Goal: Transaction & Acquisition: Purchase product/service

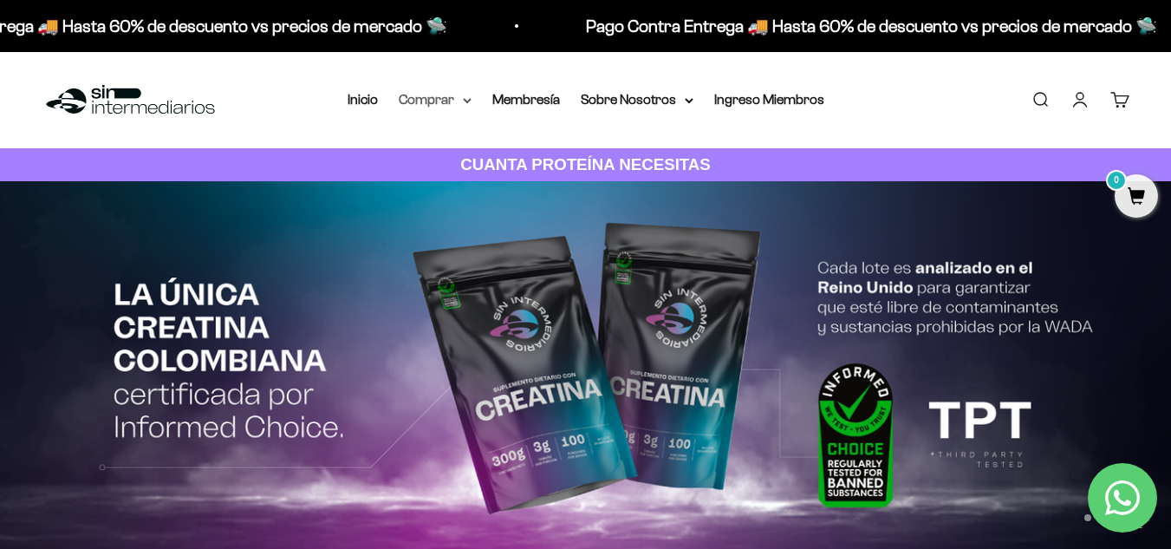
click at [467, 95] on summary "Comprar" at bounding box center [435, 99] width 73 height 23
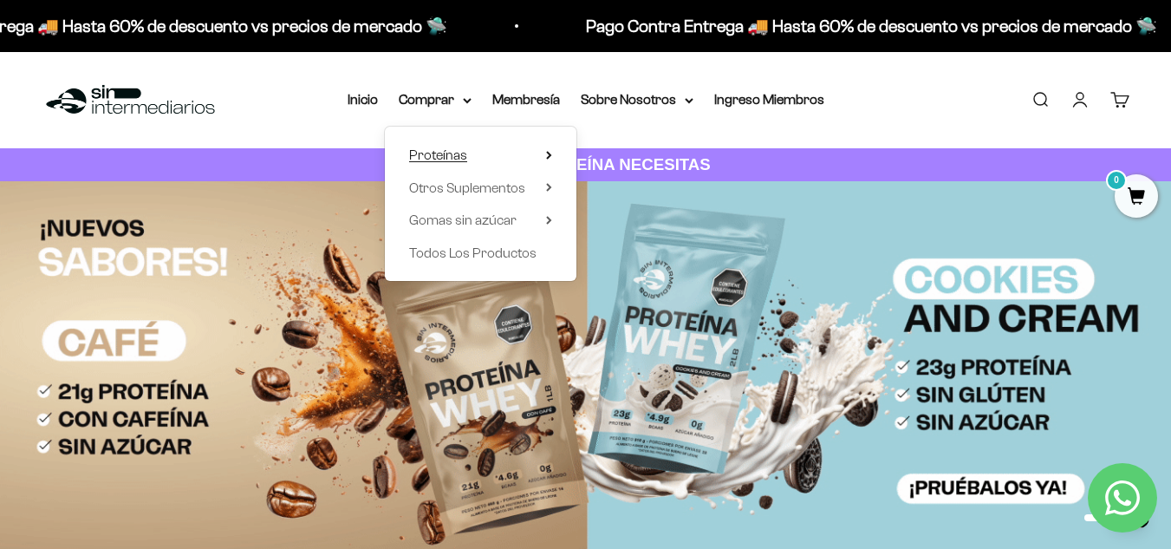
click at [545, 150] on summary "Proteínas" at bounding box center [480, 155] width 143 height 23
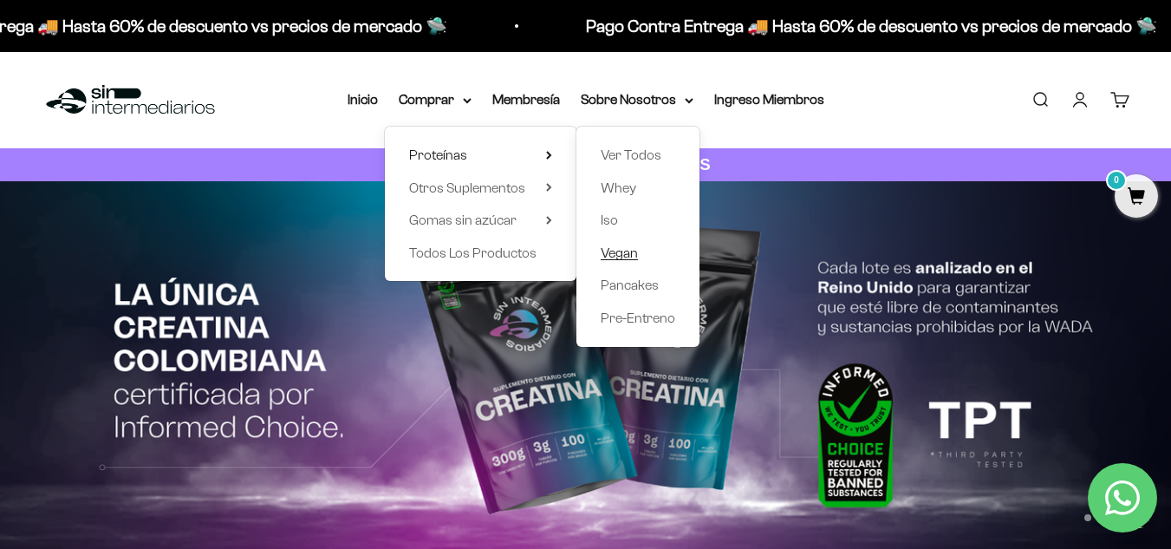
click at [632, 257] on span "Vegan" at bounding box center [619, 252] width 37 height 15
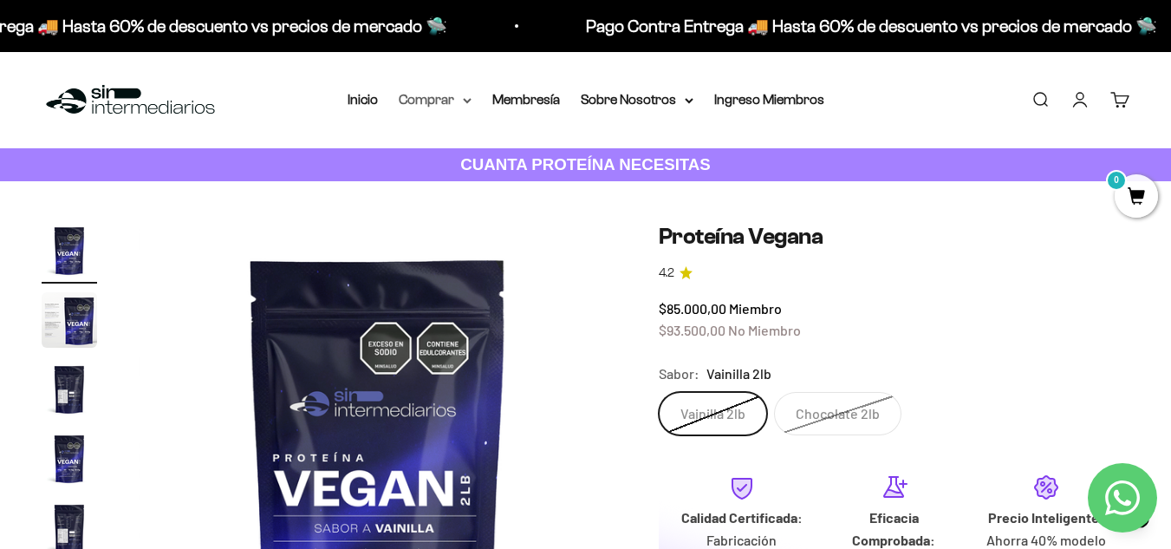
click at [450, 96] on summary "Comprar" at bounding box center [435, 99] width 73 height 23
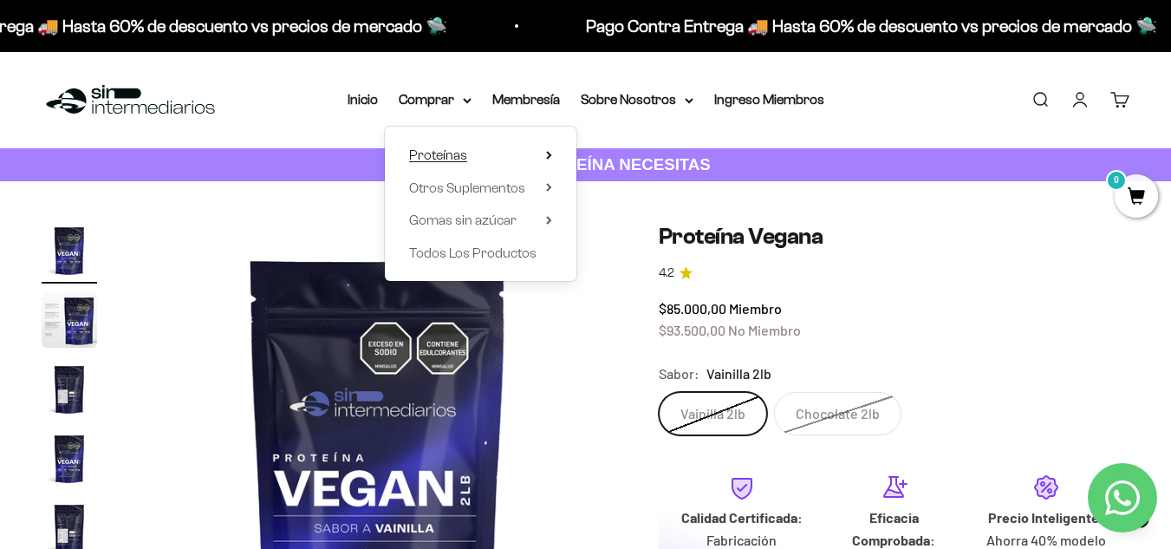
click at [519, 146] on summary "Proteínas" at bounding box center [480, 155] width 143 height 23
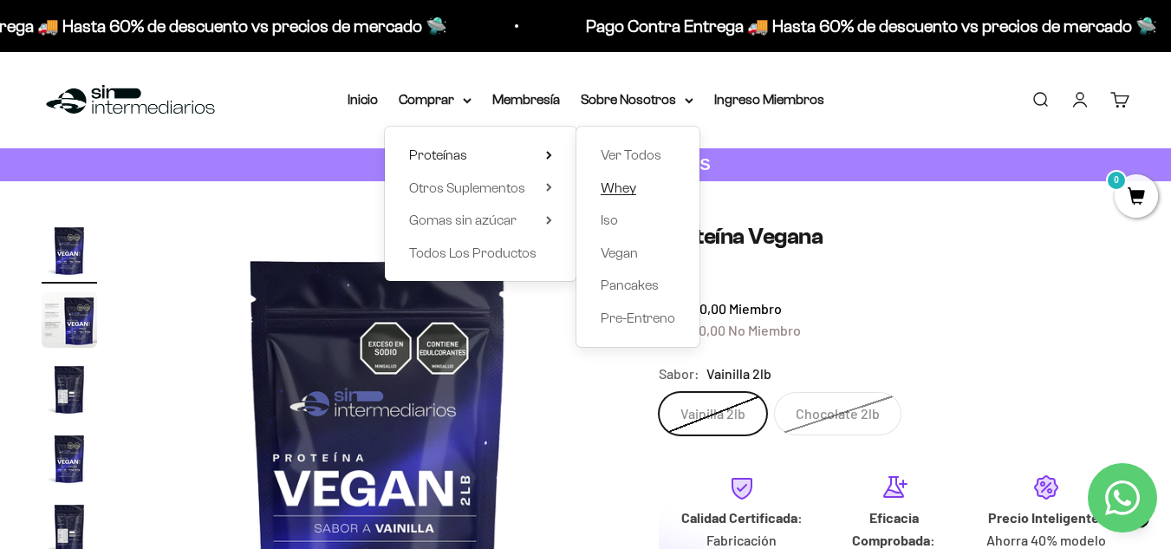
click at [627, 193] on span "Whey" at bounding box center [619, 187] width 36 height 15
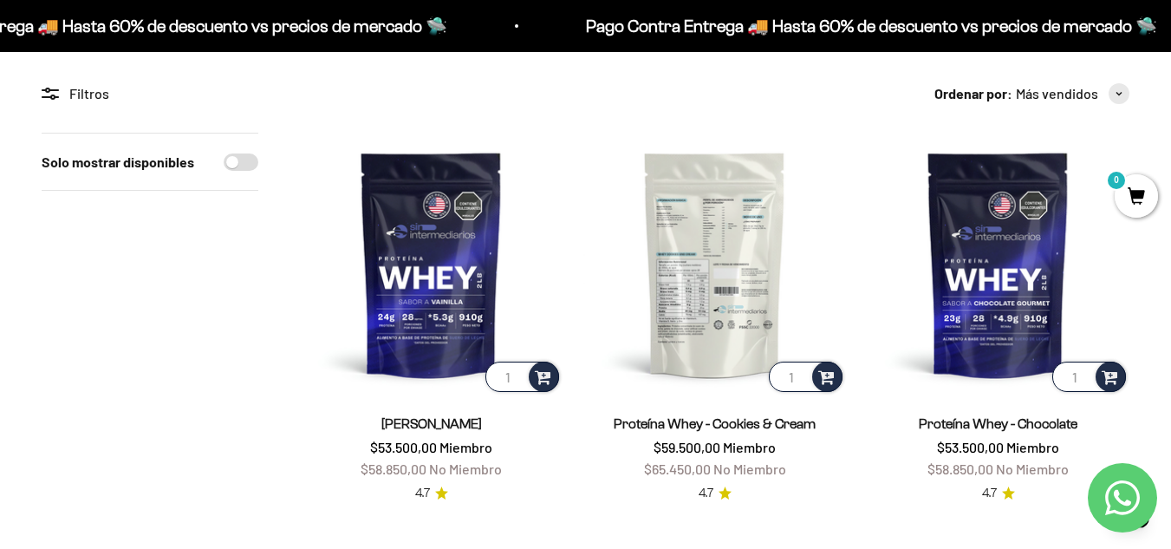
scroll to position [139, 0]
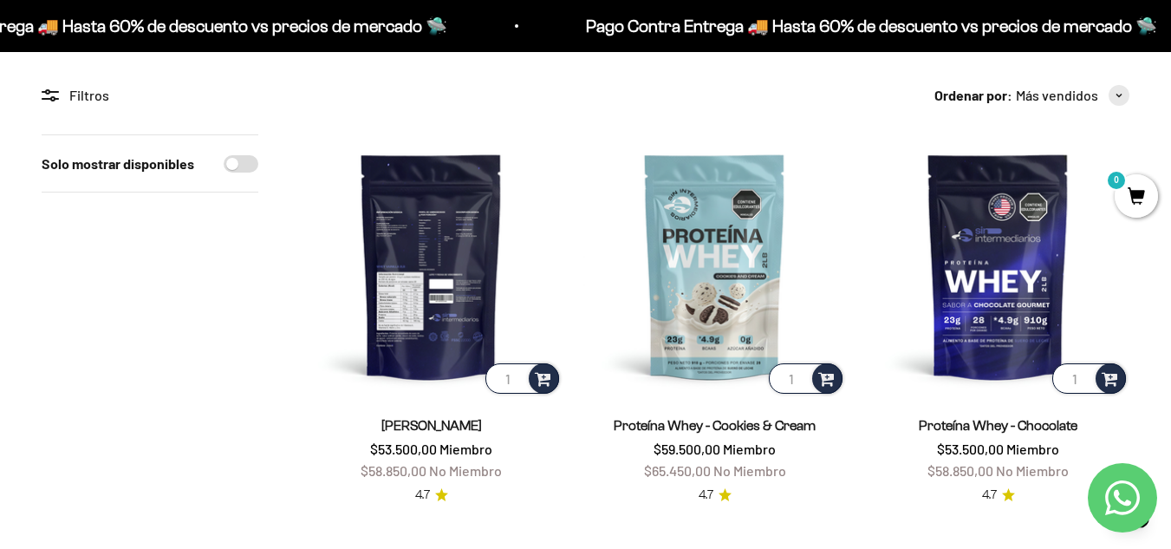
click at [460, 254] on img at bounding box center [431, 265] width 263 height 263
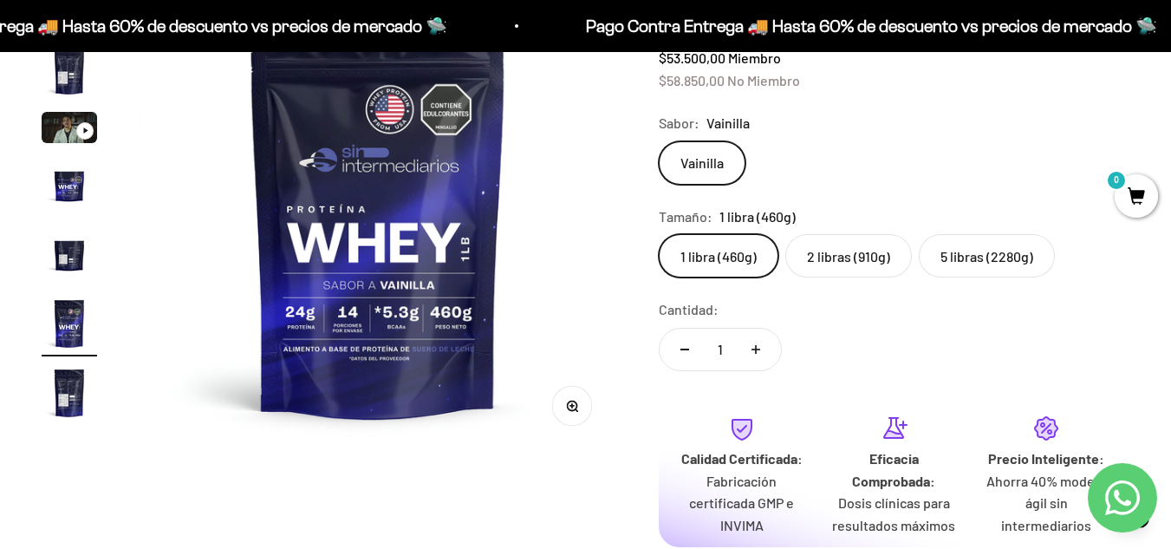
scroll to position [219, 0]
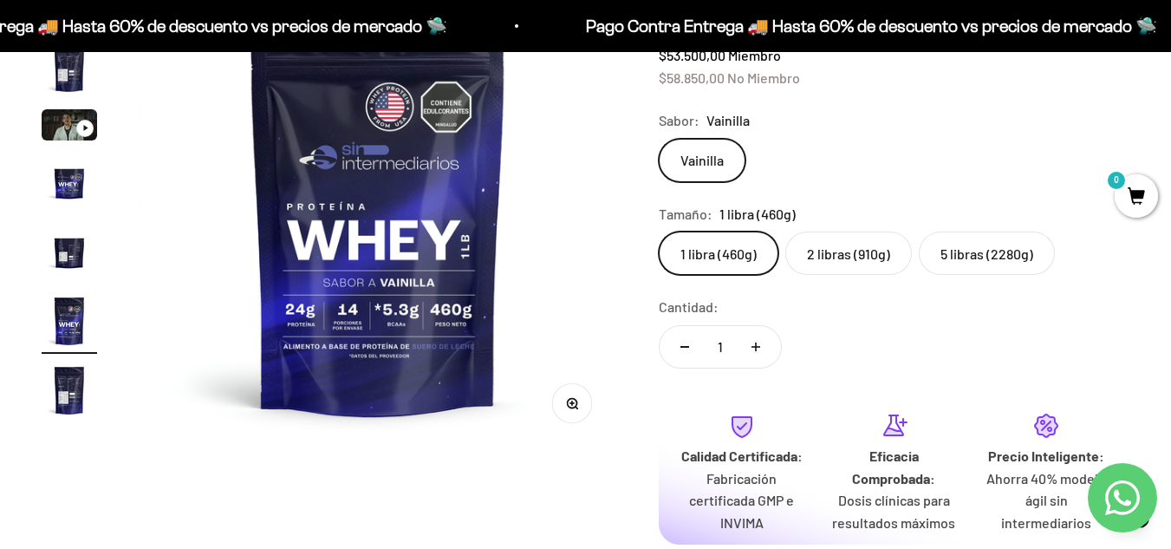
click at [943, 249] on label "5 libras (2280g)" at bounding box center [987, 253] width 136 height 43
click at [659, 232] on input "5 libras (2280g)" at bounding box center [658, 231] width 1 height 1
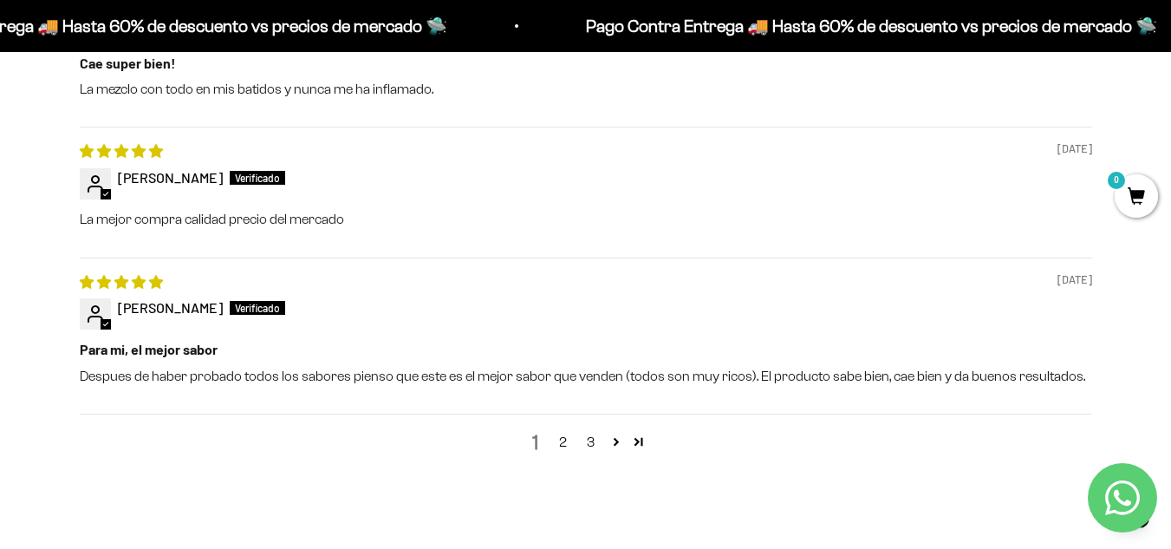
scroll to position [2101, 0]
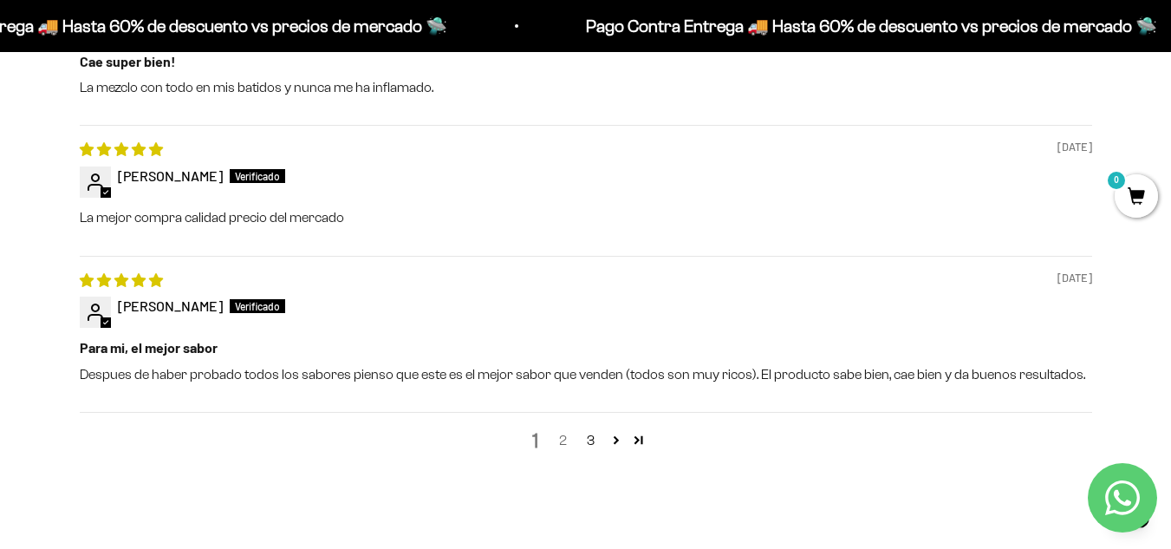
click at [564, 443] on link "2" at bounding box center [564, 440] width 28 height 21
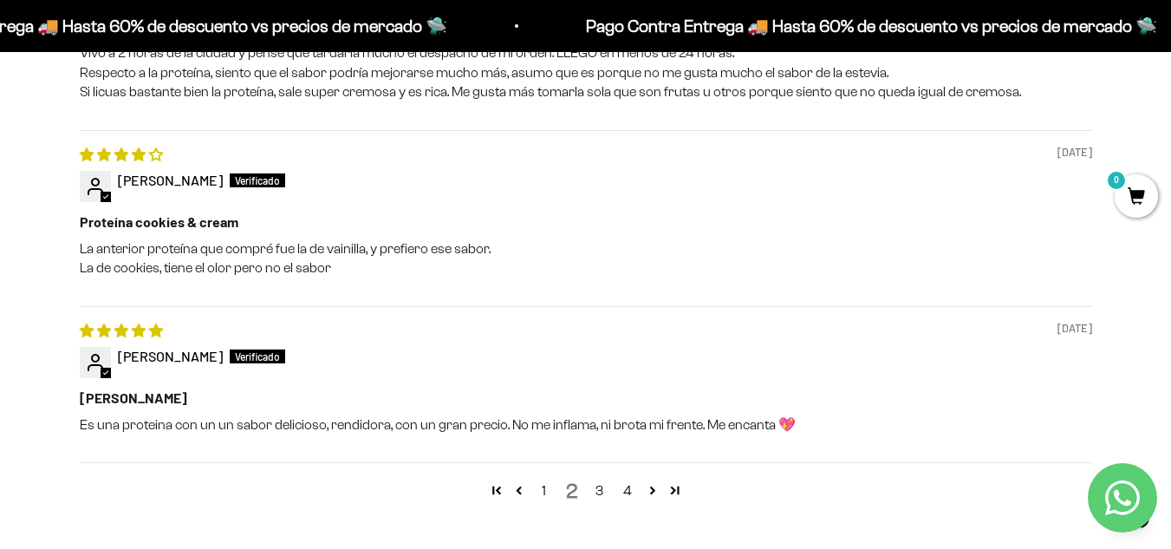
scroll to position [2168, 0]
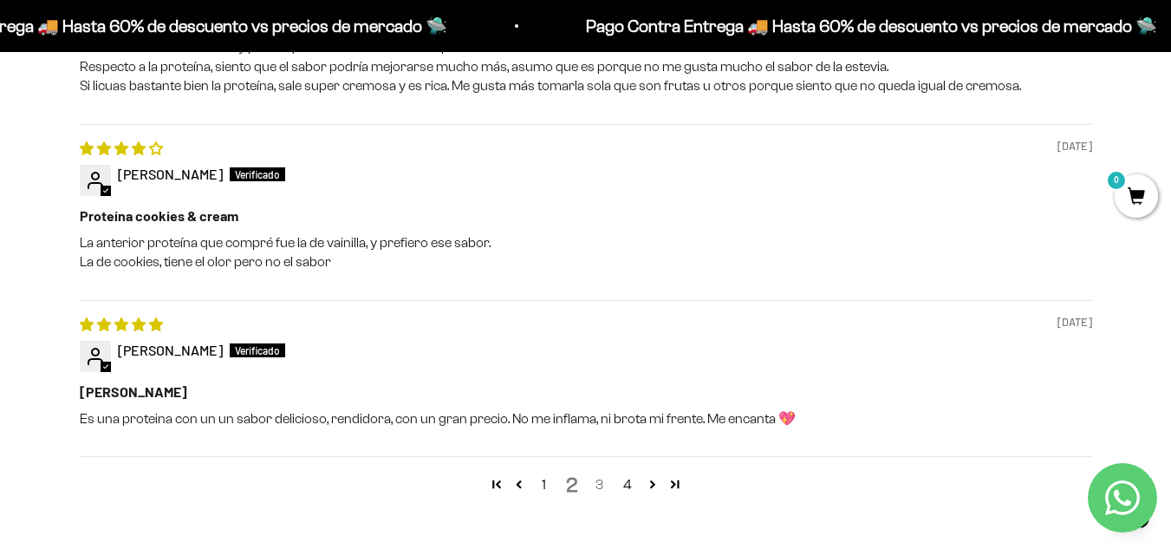
click at [596, 486] on link "3" at bounding box center [600, 484] width 28 height 21
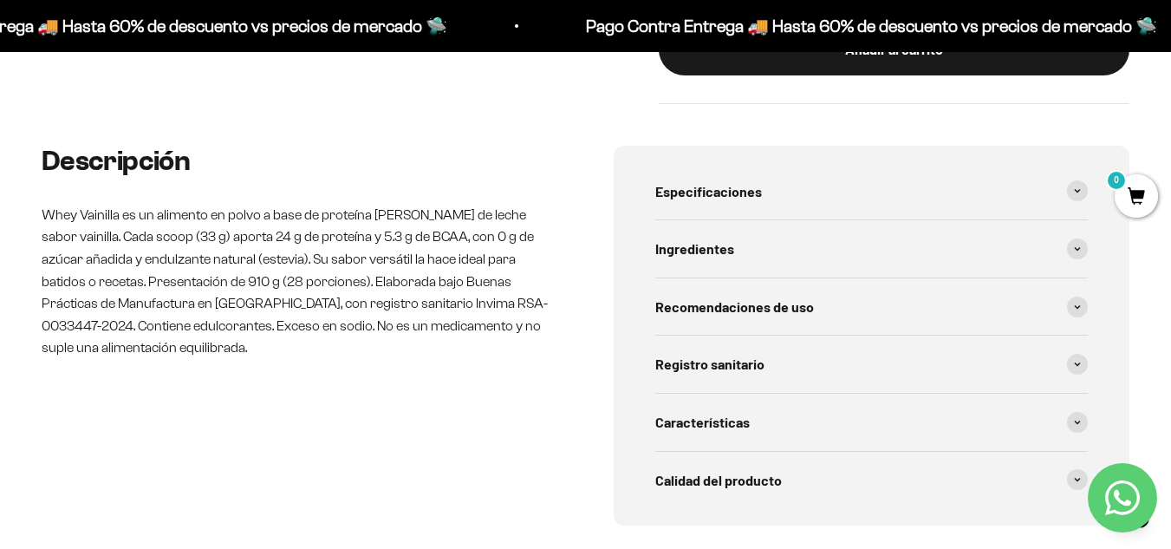
scroll to position [813, 0]
